Goal: Information Seeking & Learning: Learn about a topic

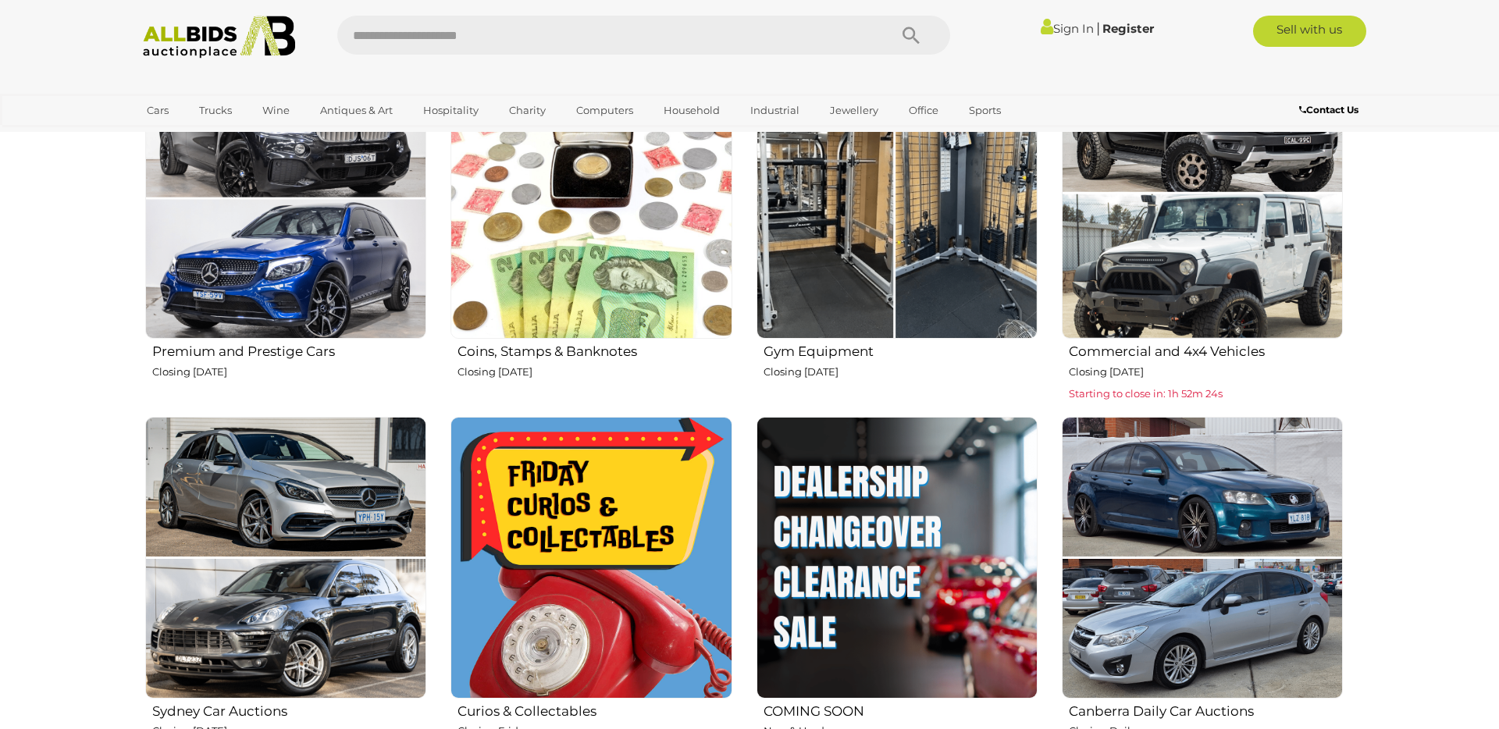
scroll to position [676, 0]
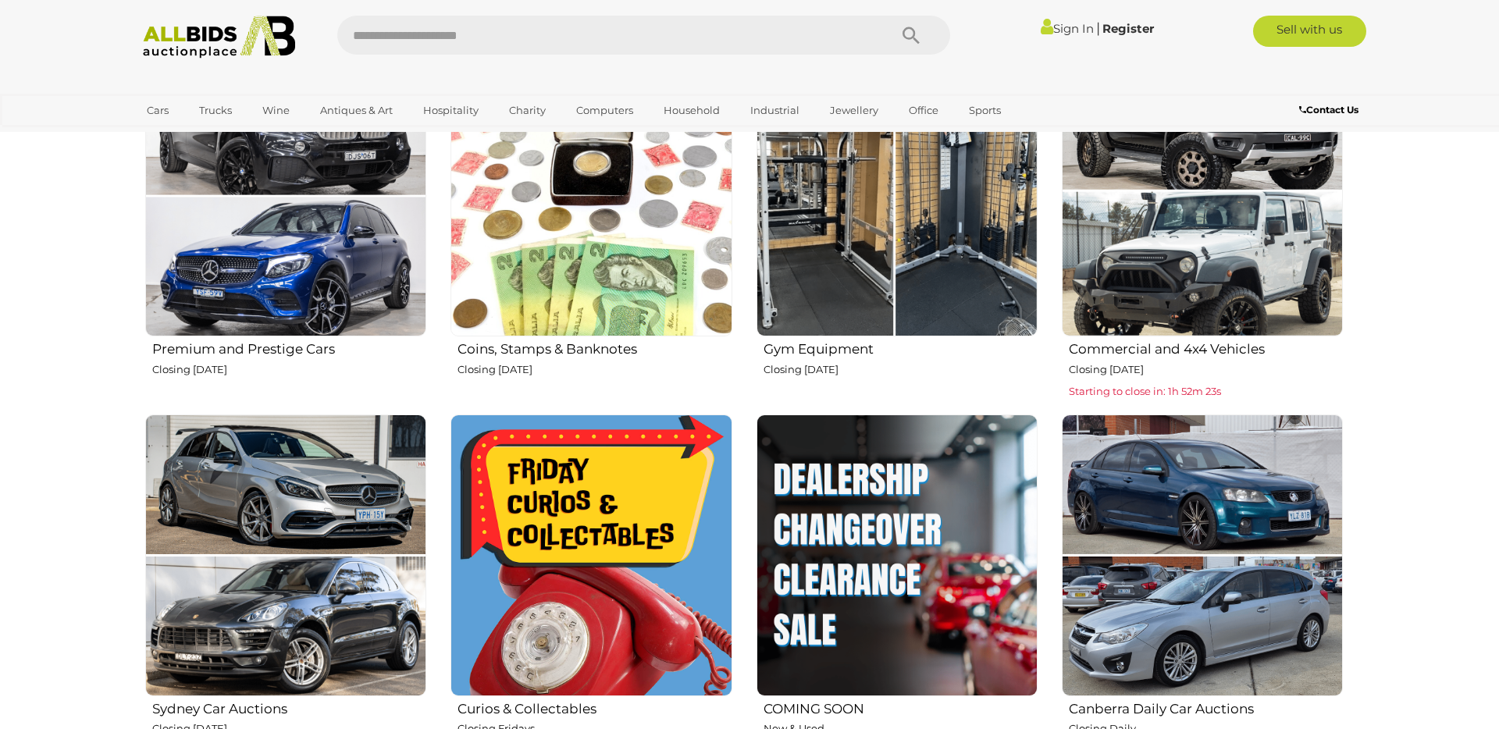
click at [859, 213] on img at bounding box center [897, 195] width 281 height 281
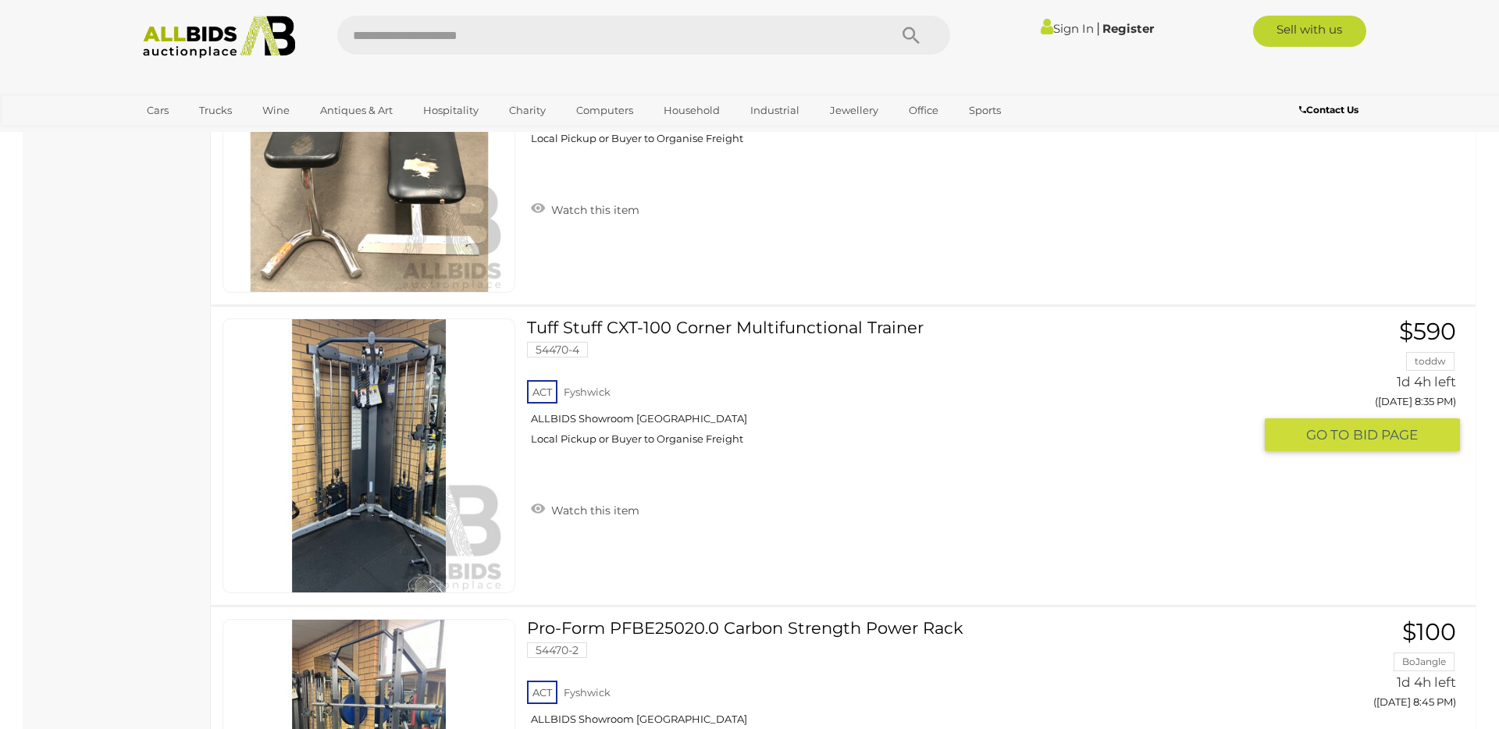
scroll to position [1857, 0]
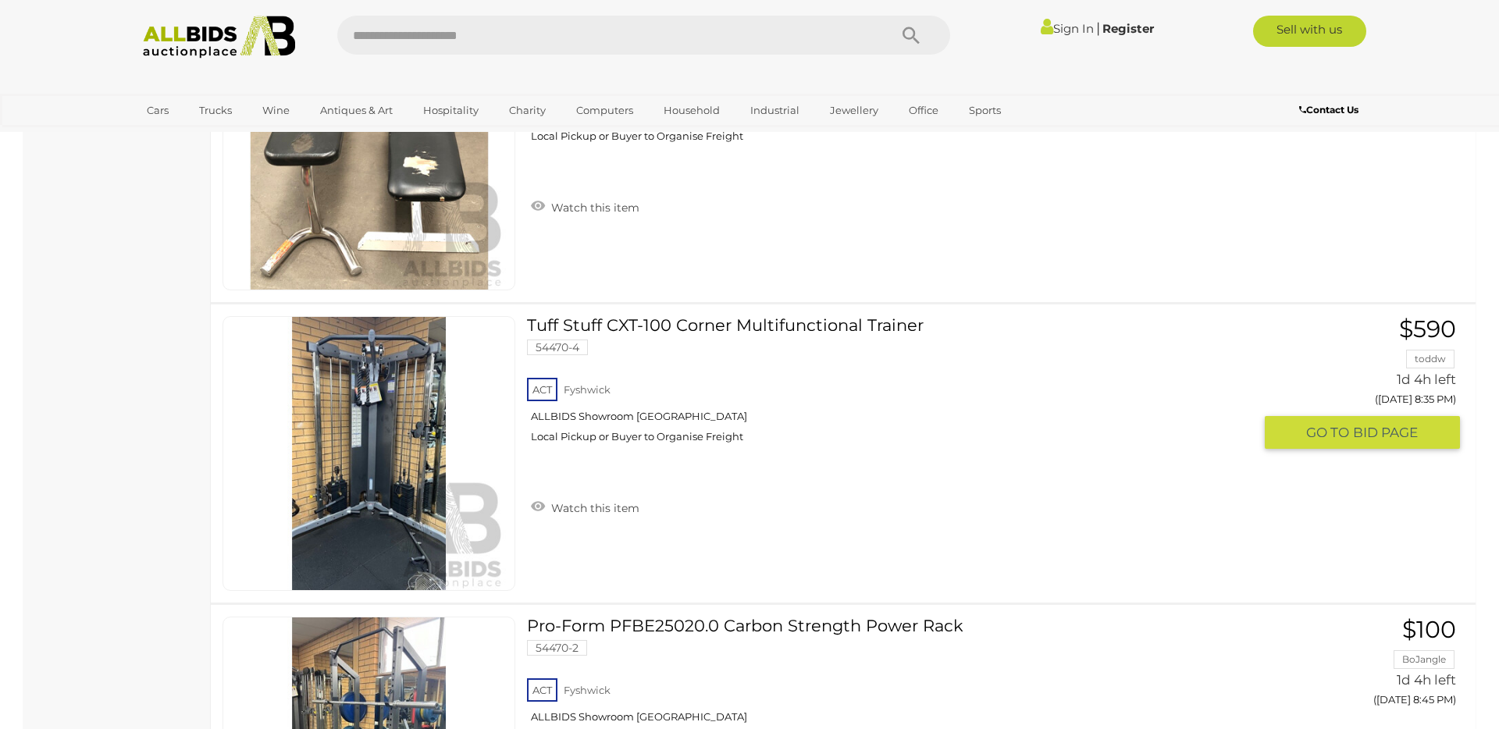
click at [350, 454] on img at bounding box center [369, 453] width 273 height 273
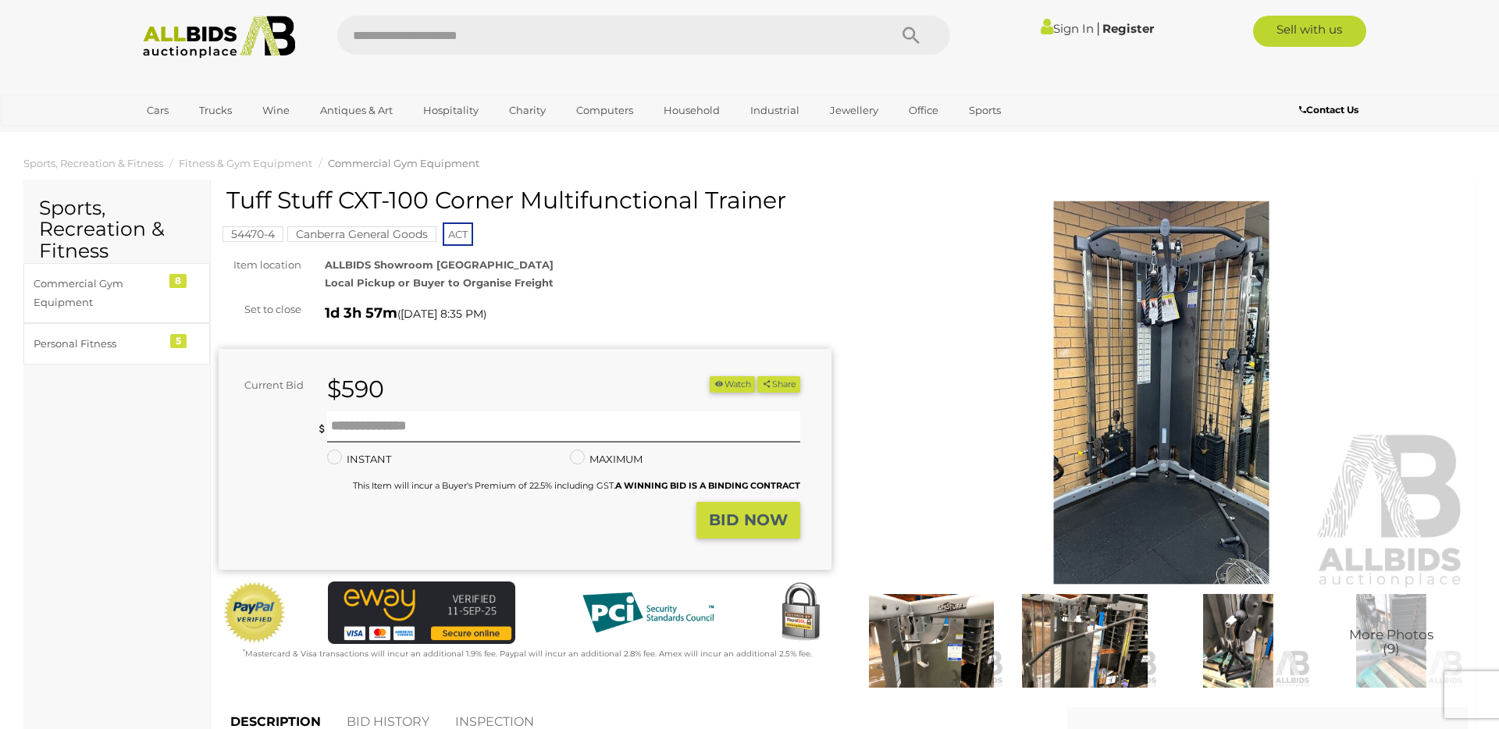
click at [1163, 414] on img at bounding box center [1161, 392] width 613 height 395
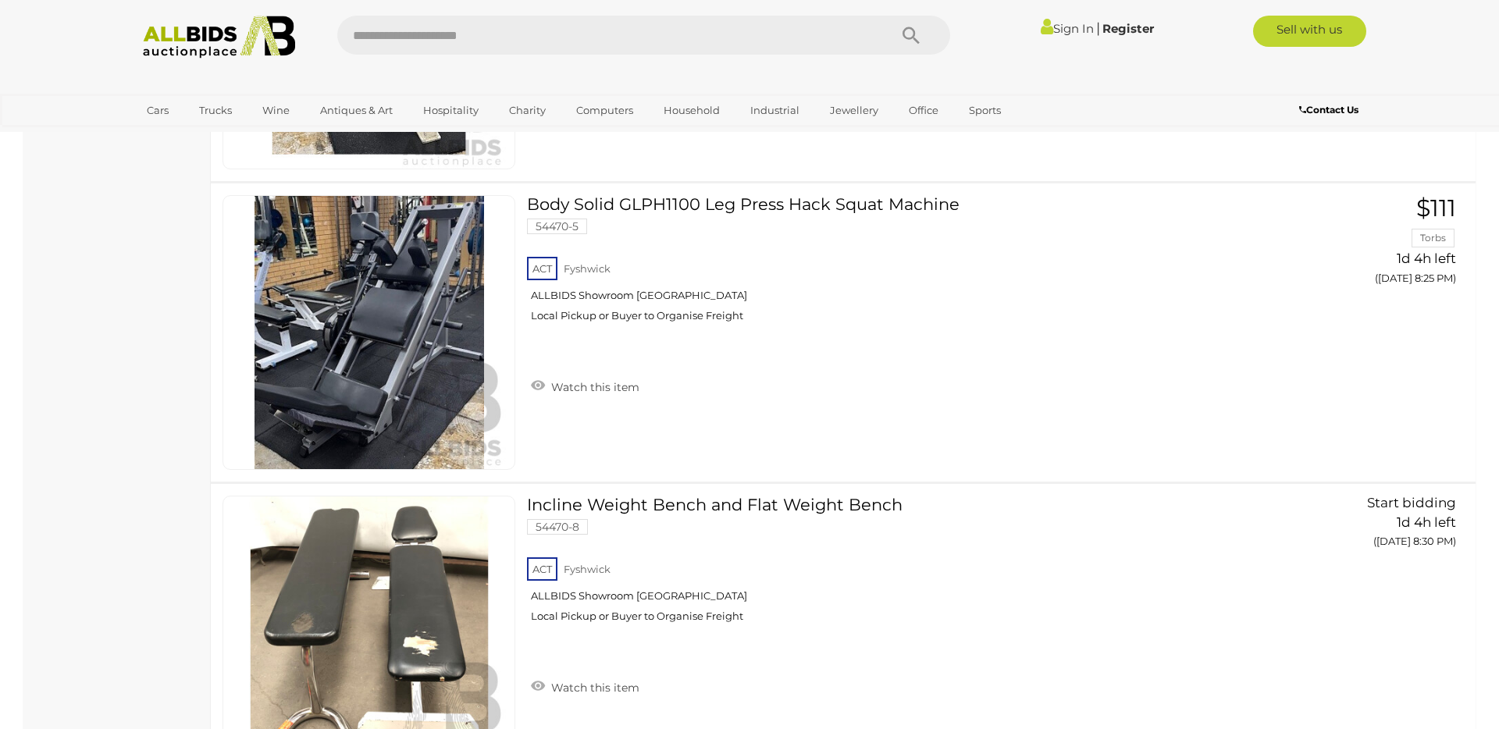
scroll to position [1366, 0]
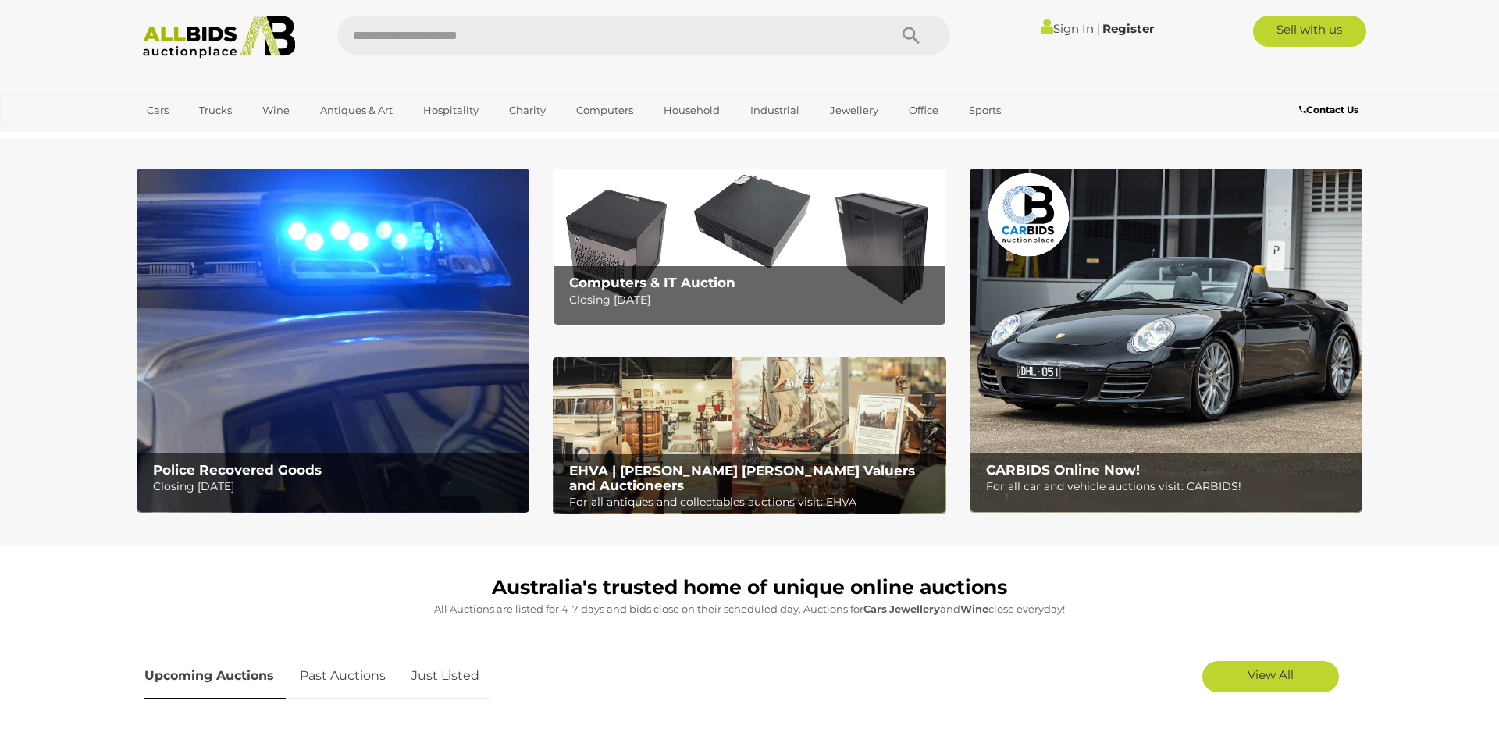
scroll to position [661, 0]
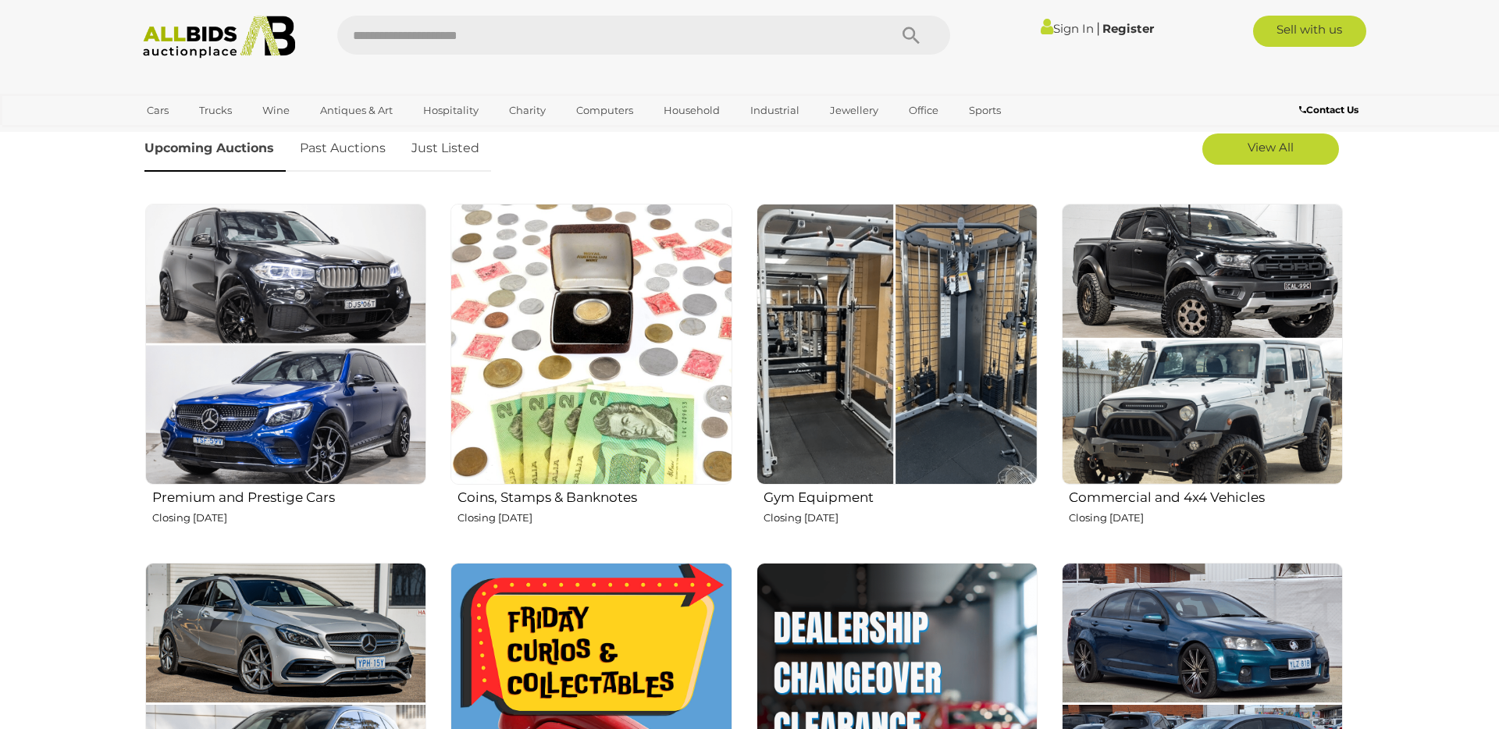
scroll to position [524, 0]
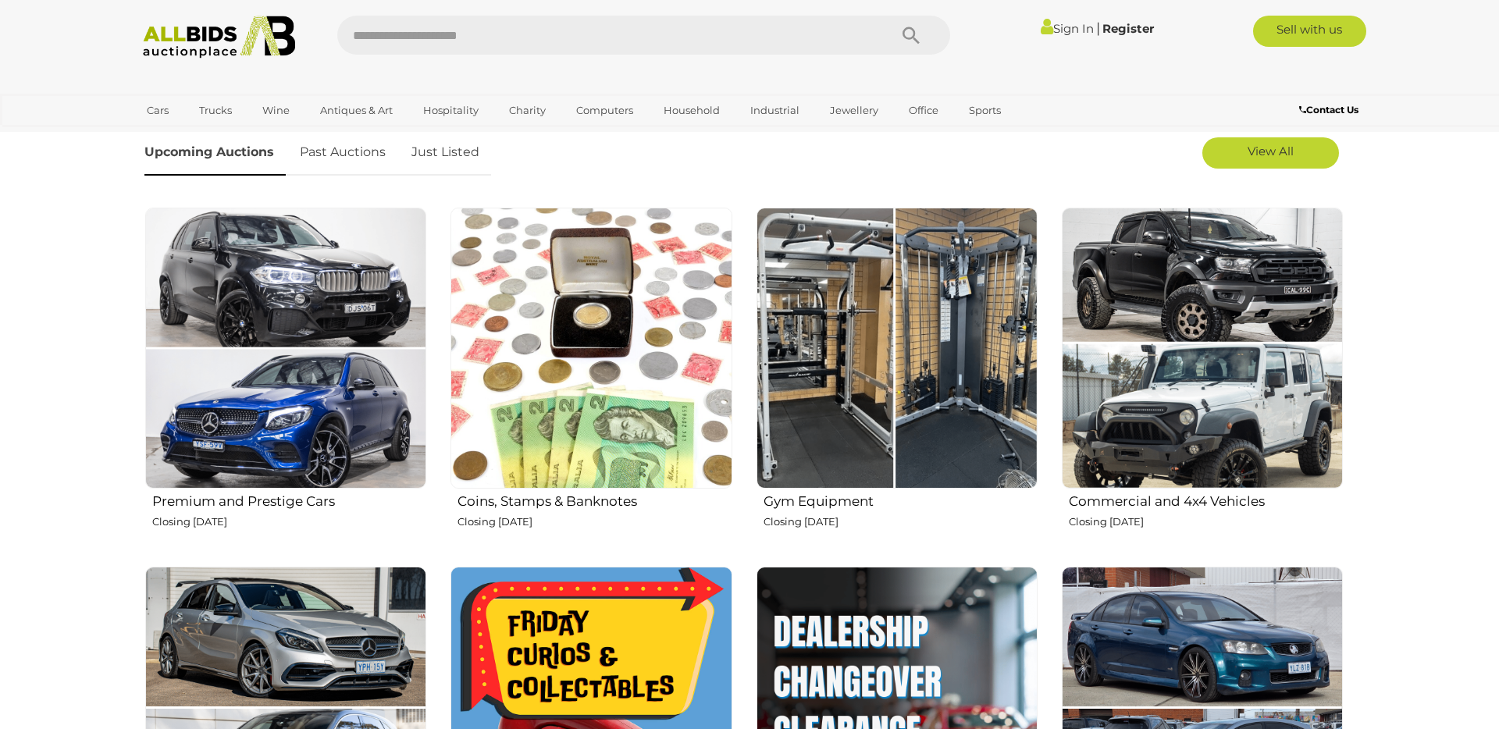
click at [798, 389] on img at bounding box center [897, 348] width 281 height 281
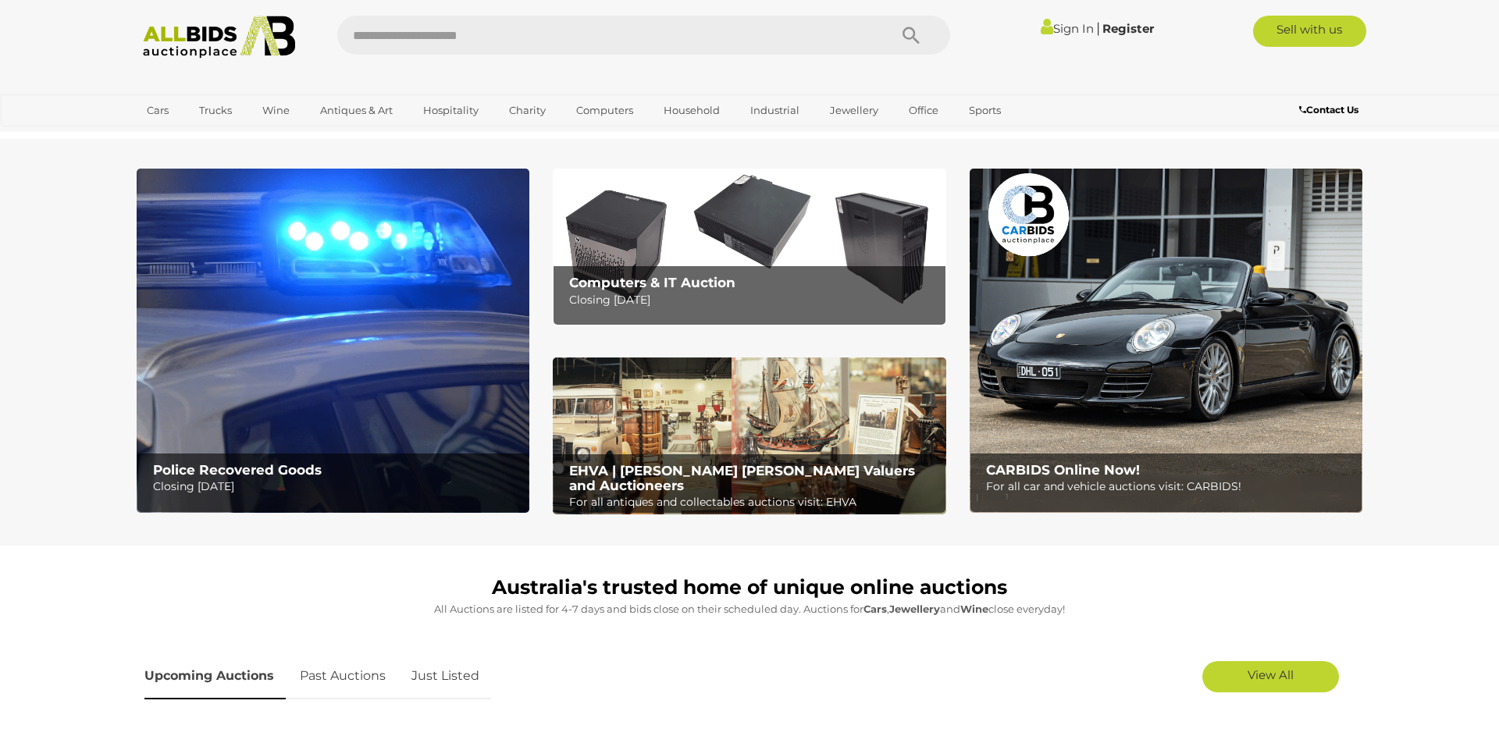
scroll to position [524, 0]
